Goal: Navigation & Orientation: Find specific page/section

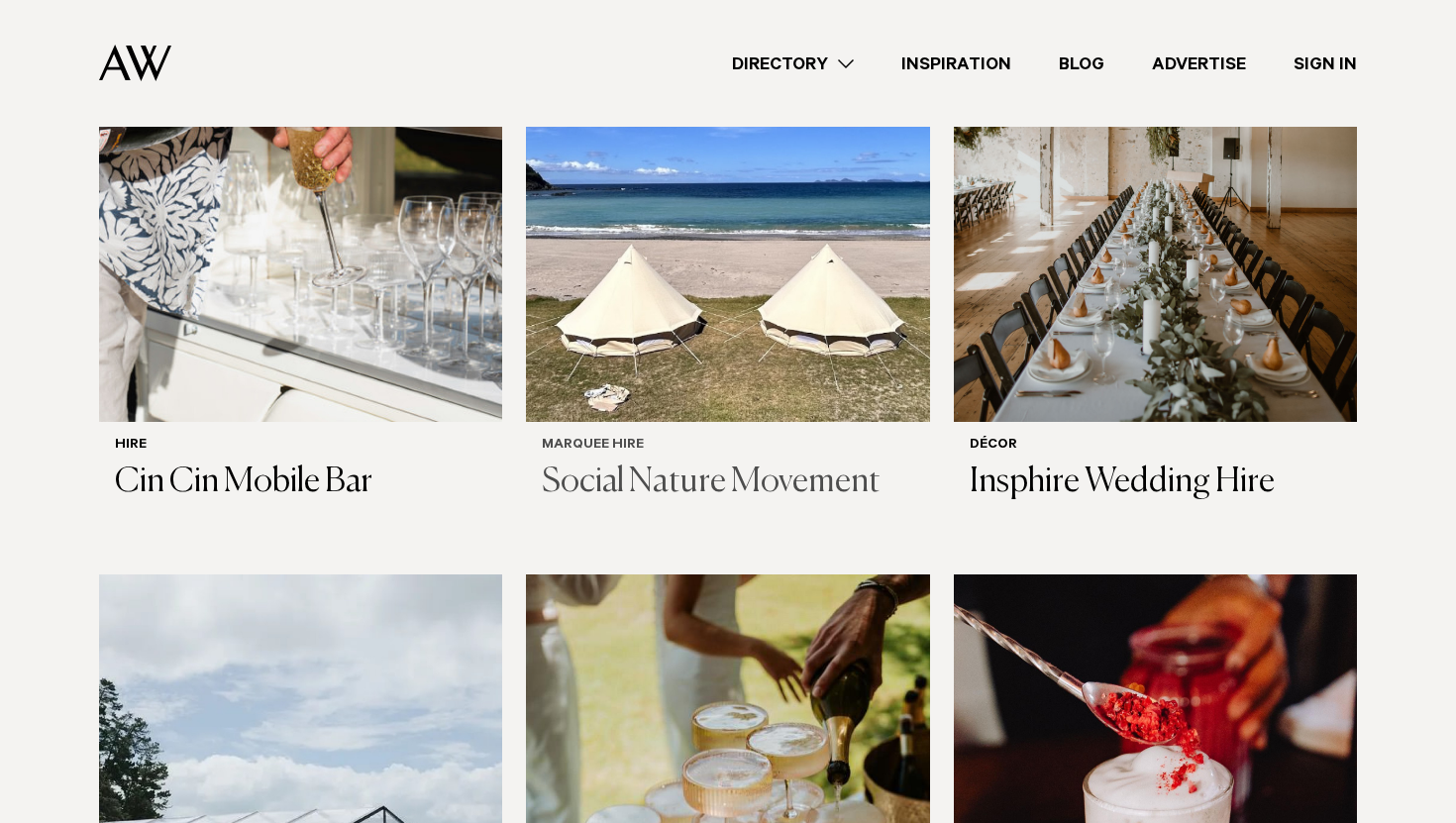
scroll to position [796, 0]
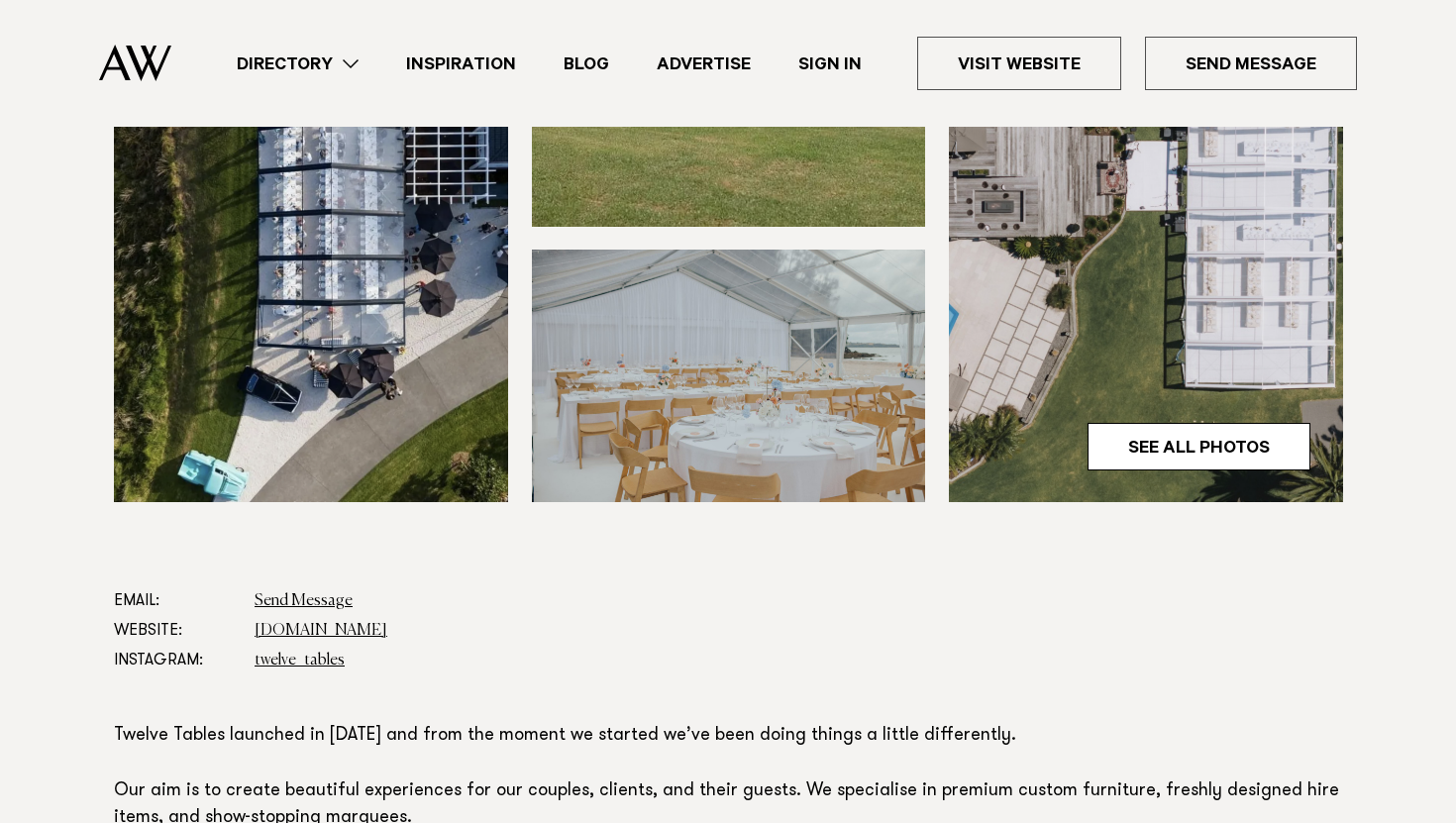
scroll to position [990, 0]
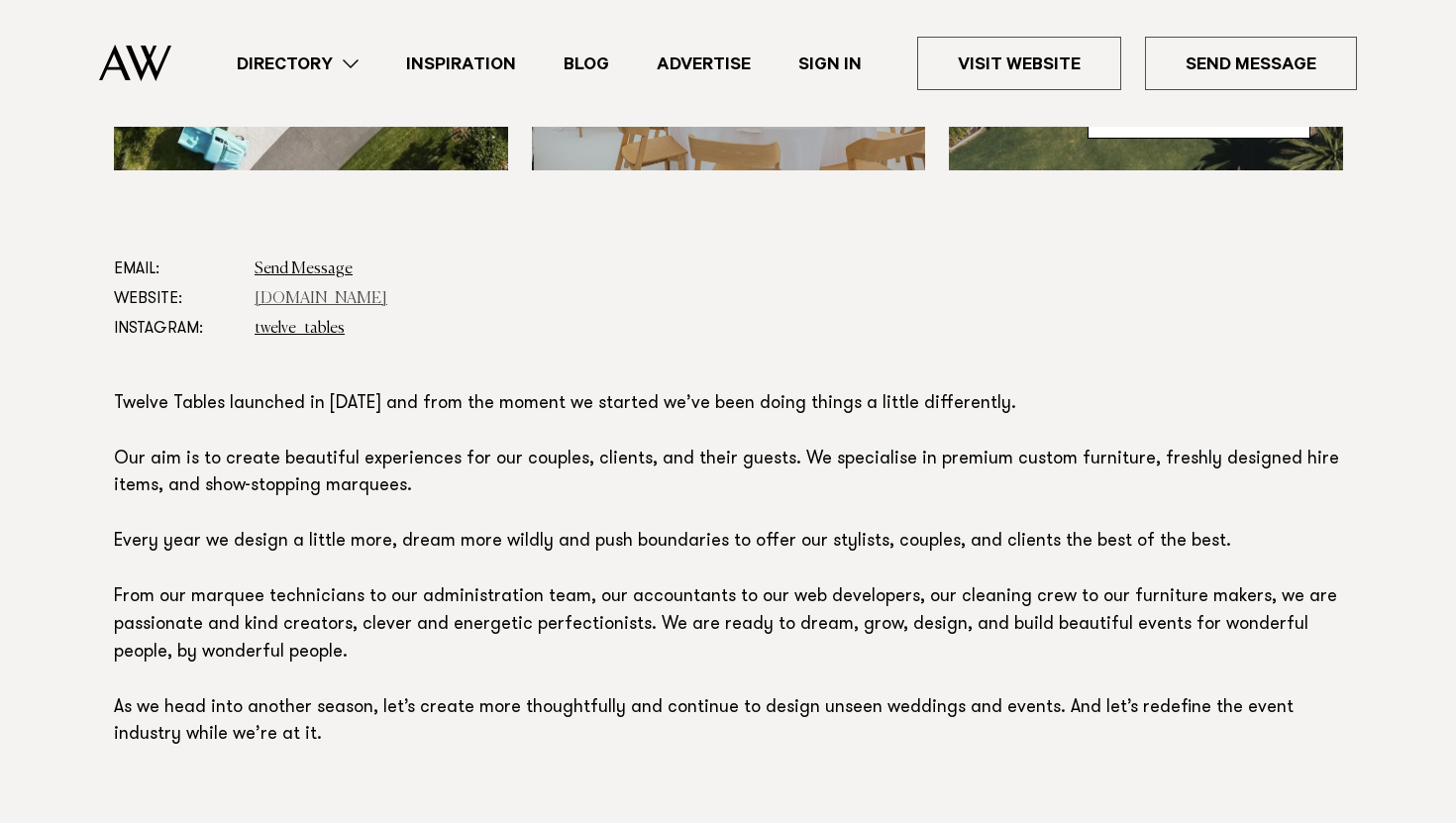
click at [288, 297] on link "[DOMAIN_NAME]" at bounding box center [321, 299] width 133 height 16
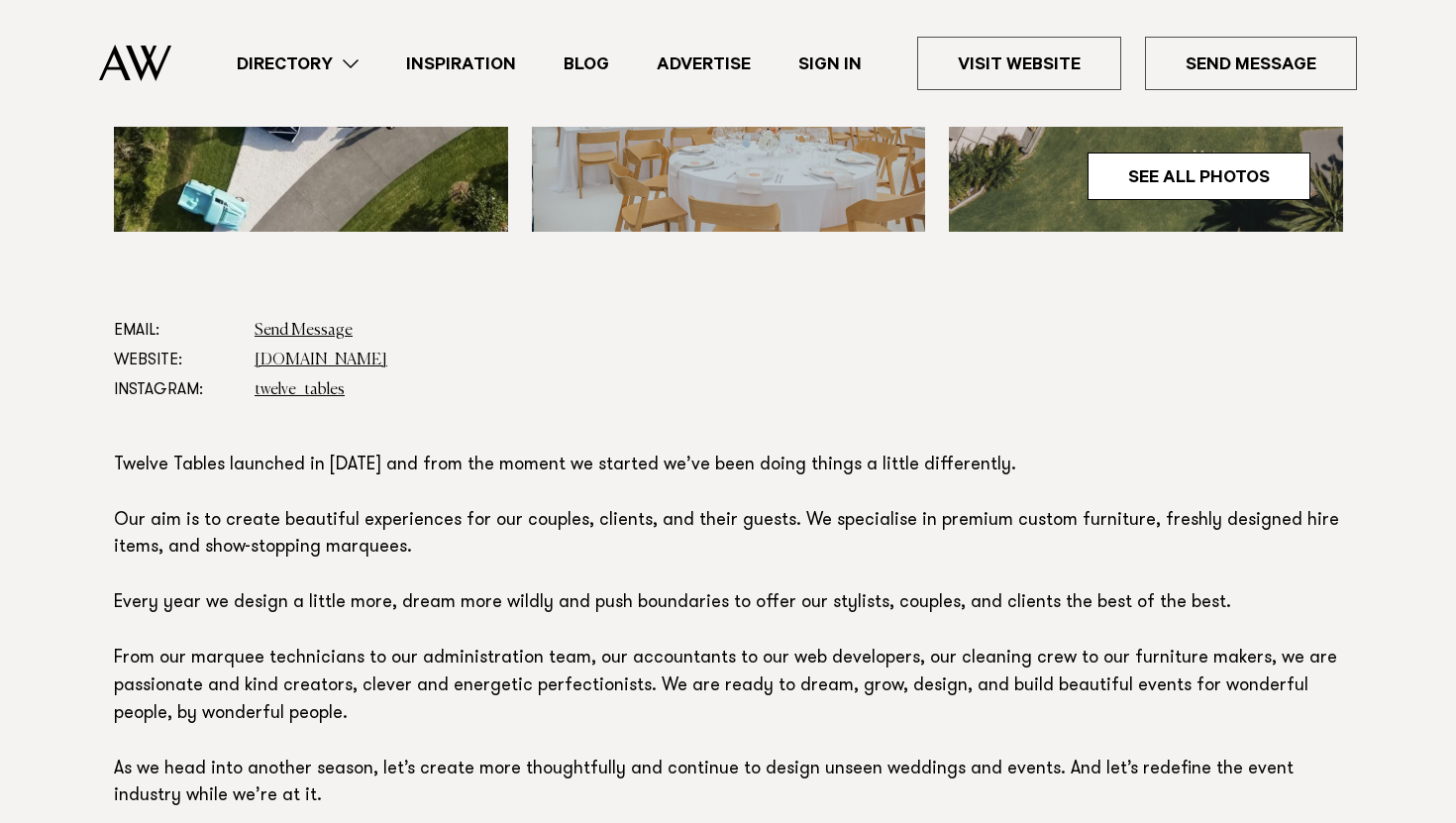
scroll to position [932, 0]
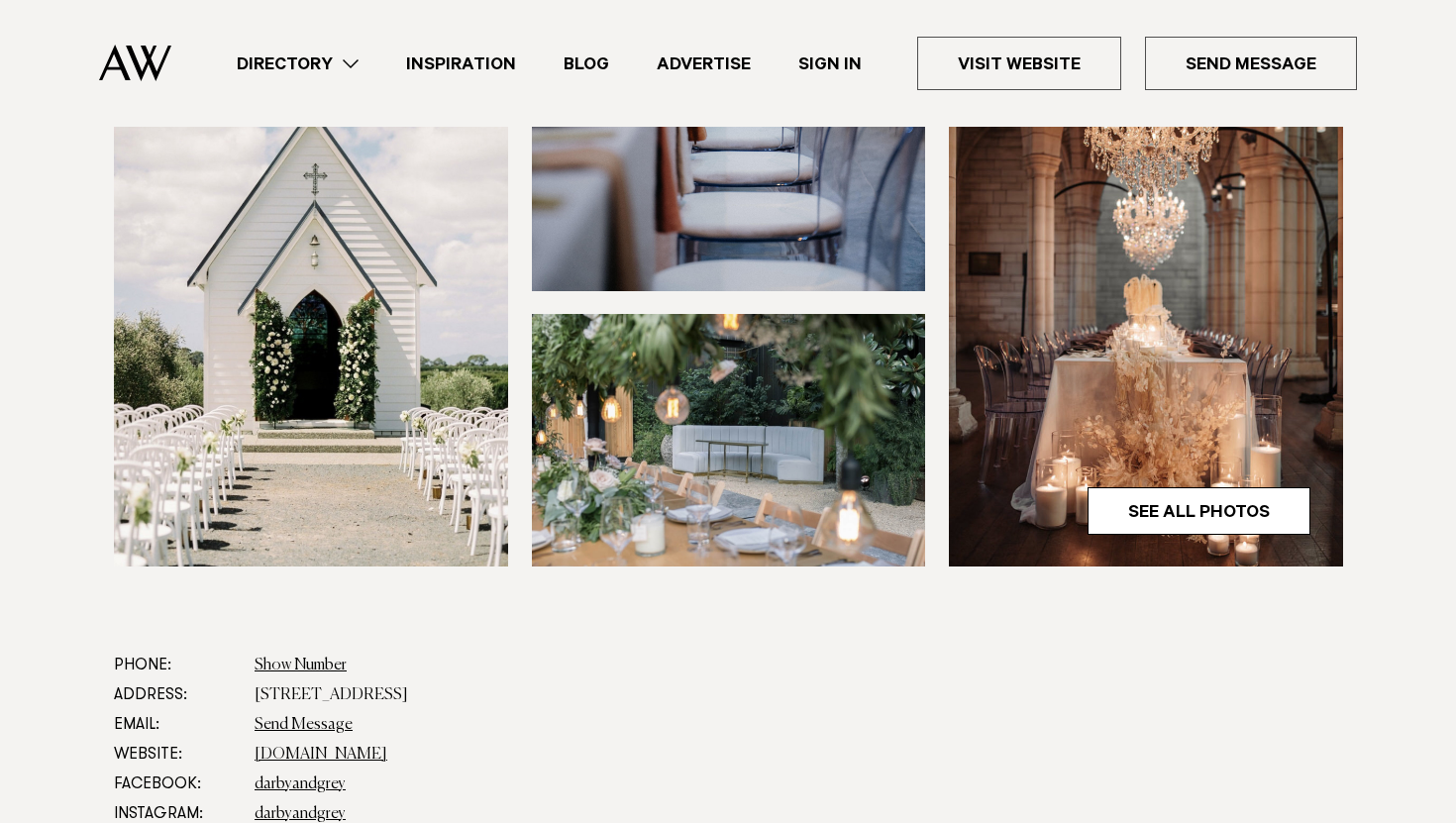
scroll to position [767, 0]
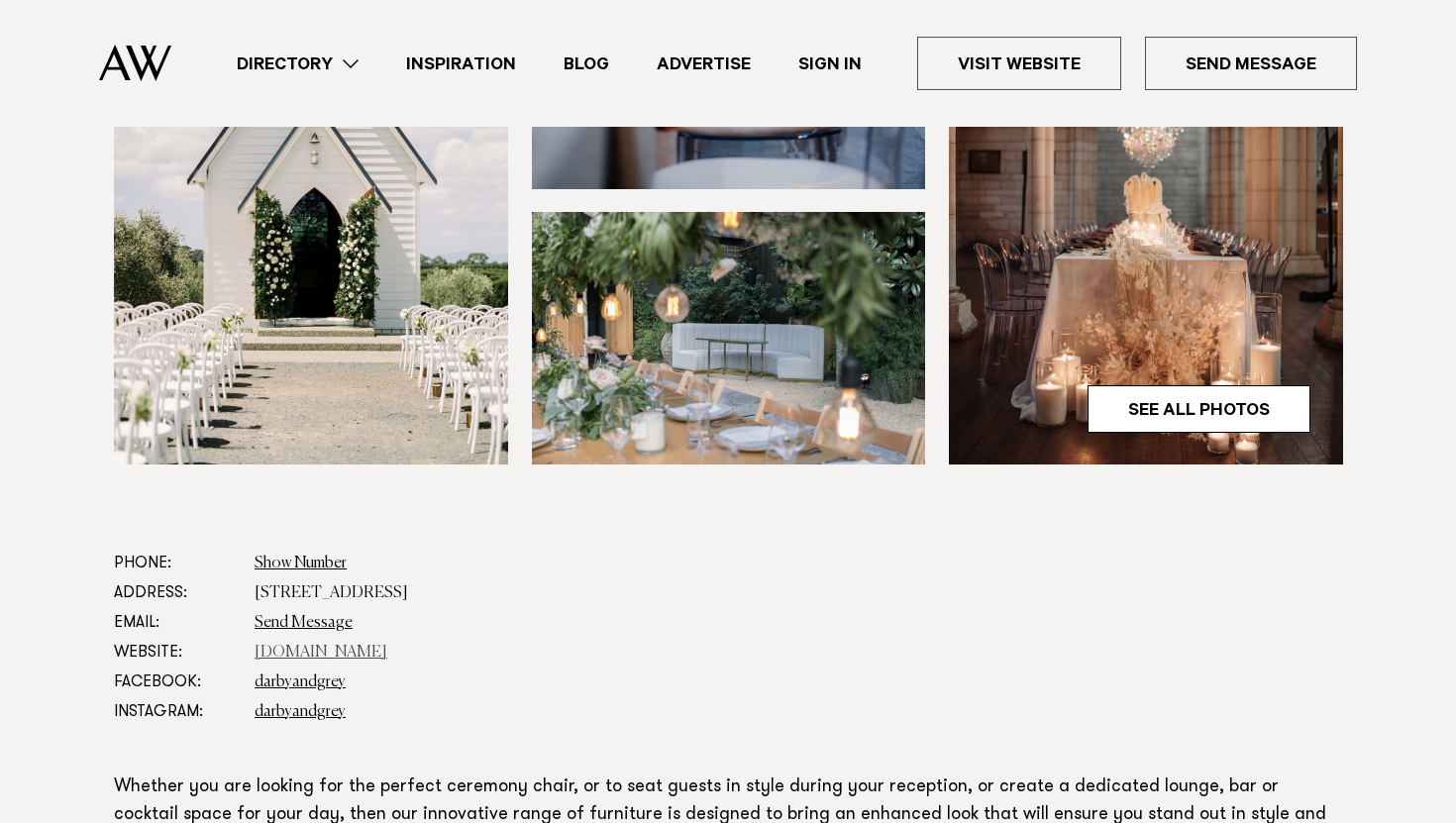
click at [310, 644] on link "[DOMAIN_NAME]" at bounding box center [321, 652] width 133 height 16
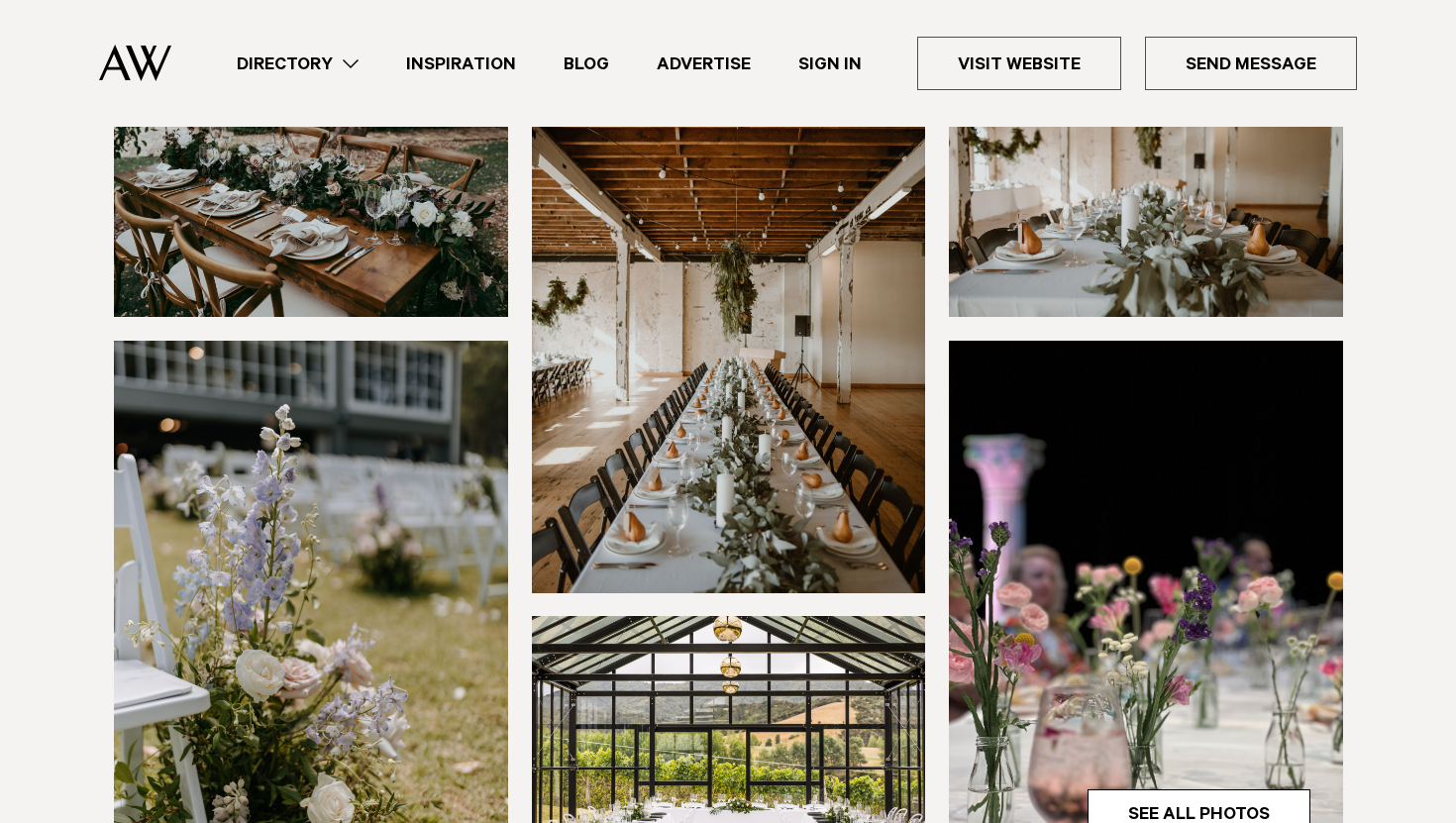
scroll to position [596, 0]
